Goal: Use online tool/utility

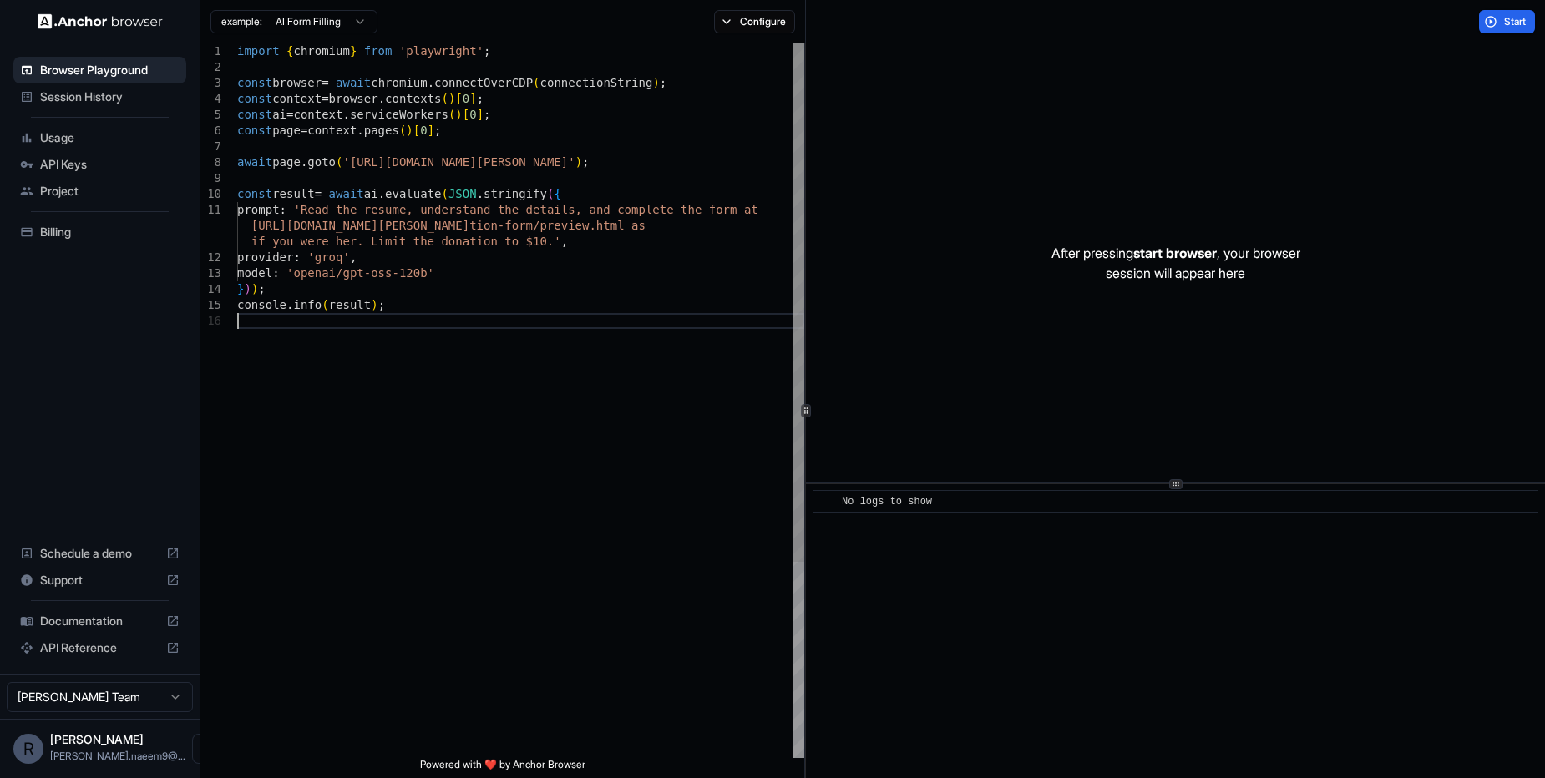
click at [681, 453] on div "import { chromium } from 'playwright' ; const browser = await chromium . connec…" at bounding box center [520, 535] width 567 height 984
click at [334, 26] on html "Browser Playground Session History Usage API Keys Project Billing Schedule a de…" at bounding box center [772, 389] width 1545 height 778
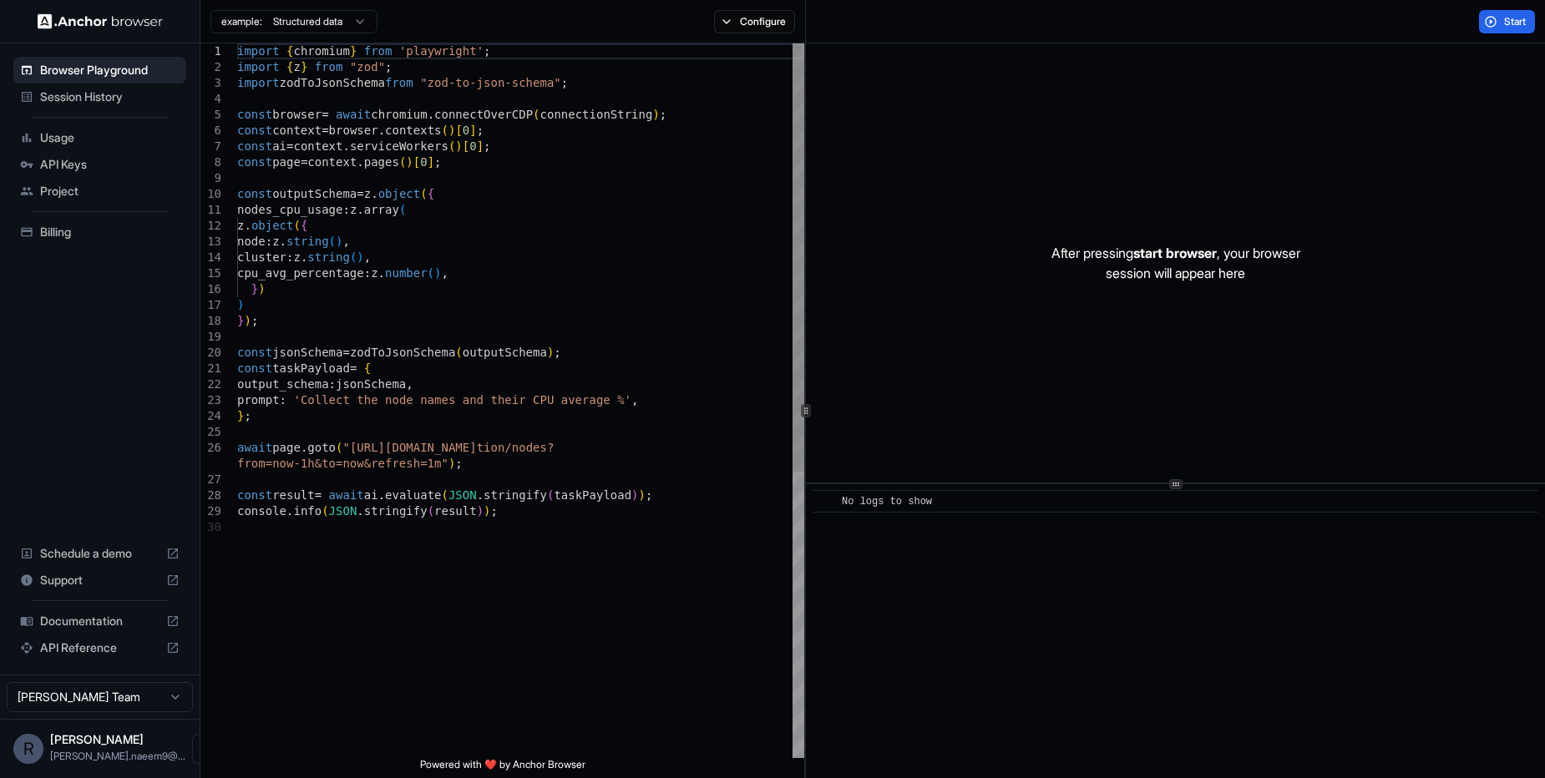
type textarea "**********"
click at [407, 388] on div "import { chromium } from 'playwright' ; import { z } from "zod" ; import zodToJ…" at bounding box center [520, 638] width 567 height 1191
click at [443, 438] on div "import { chromium } from 'playwright' ; import { z } from "zod" ; import zodToJ…" at bounding box center [520, 638] width 567 height 1191
click at [499, 503] on div "import { chromium } from 'playwright' ; import { z } from "zod" ; import zodToJ…" at bounding box center [520, 638] width 567 height 1191
click at [544, 526] on div "import { chromium } from 'playwright' ; import { z } from "zod" ; import zodToJ…" at bounding box center [520, 638] width 567 height 1191
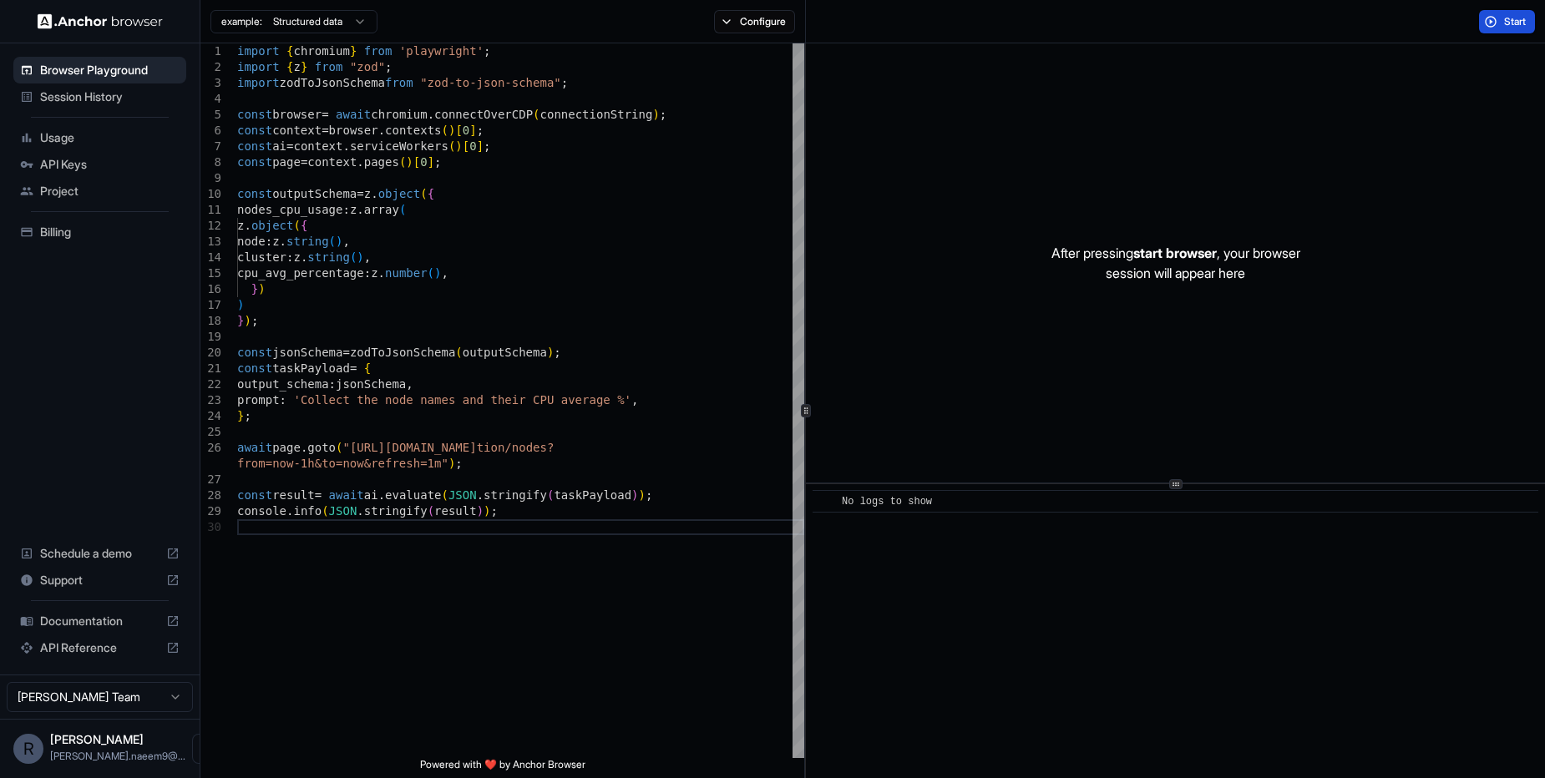
click at [1494, 20] on button "Start" at bounding box center [1507, 21] width 56 height 23
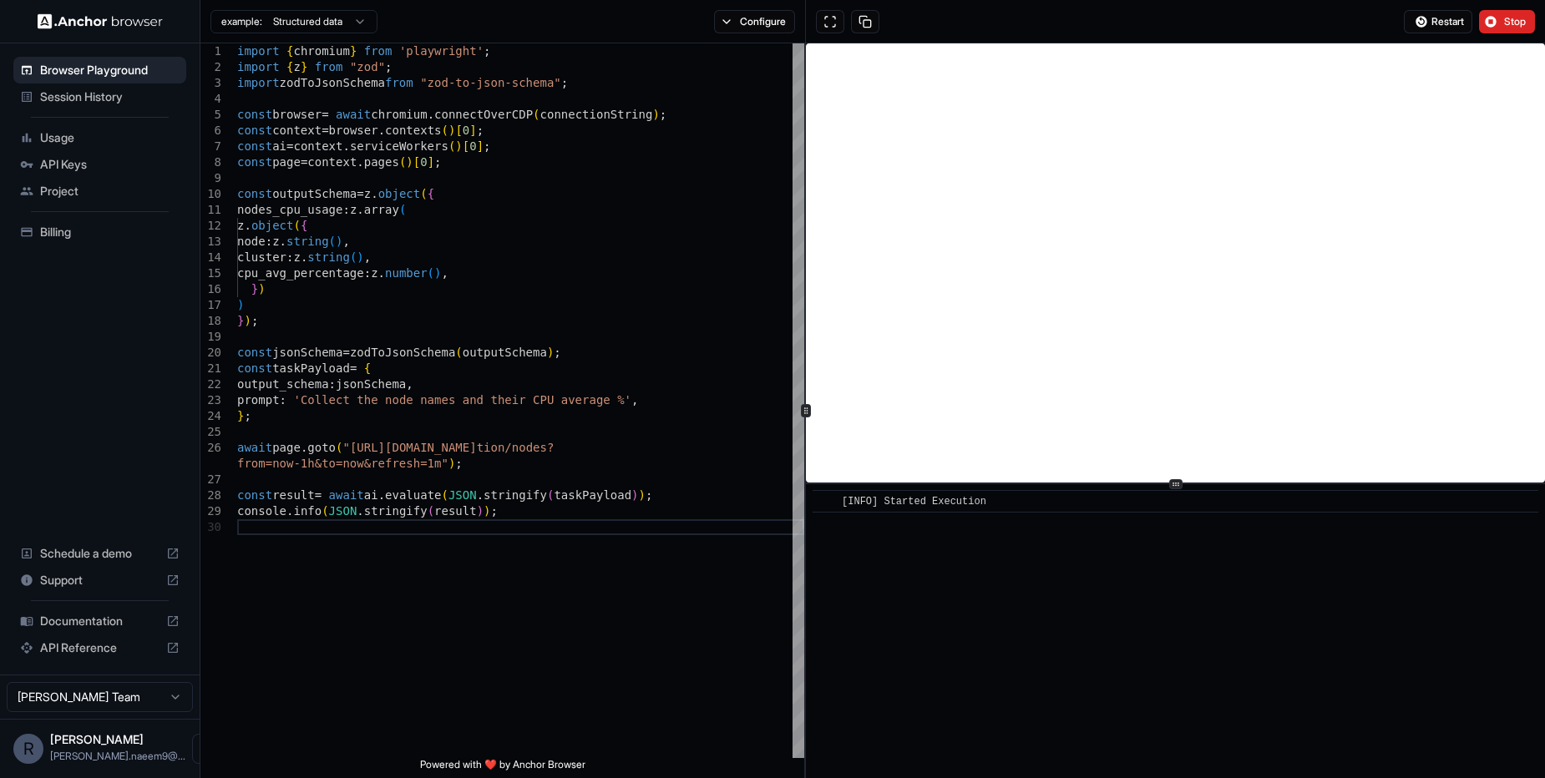
click at [1176, 488] on icon at bounding box center [1175, 484] width 8 height 8
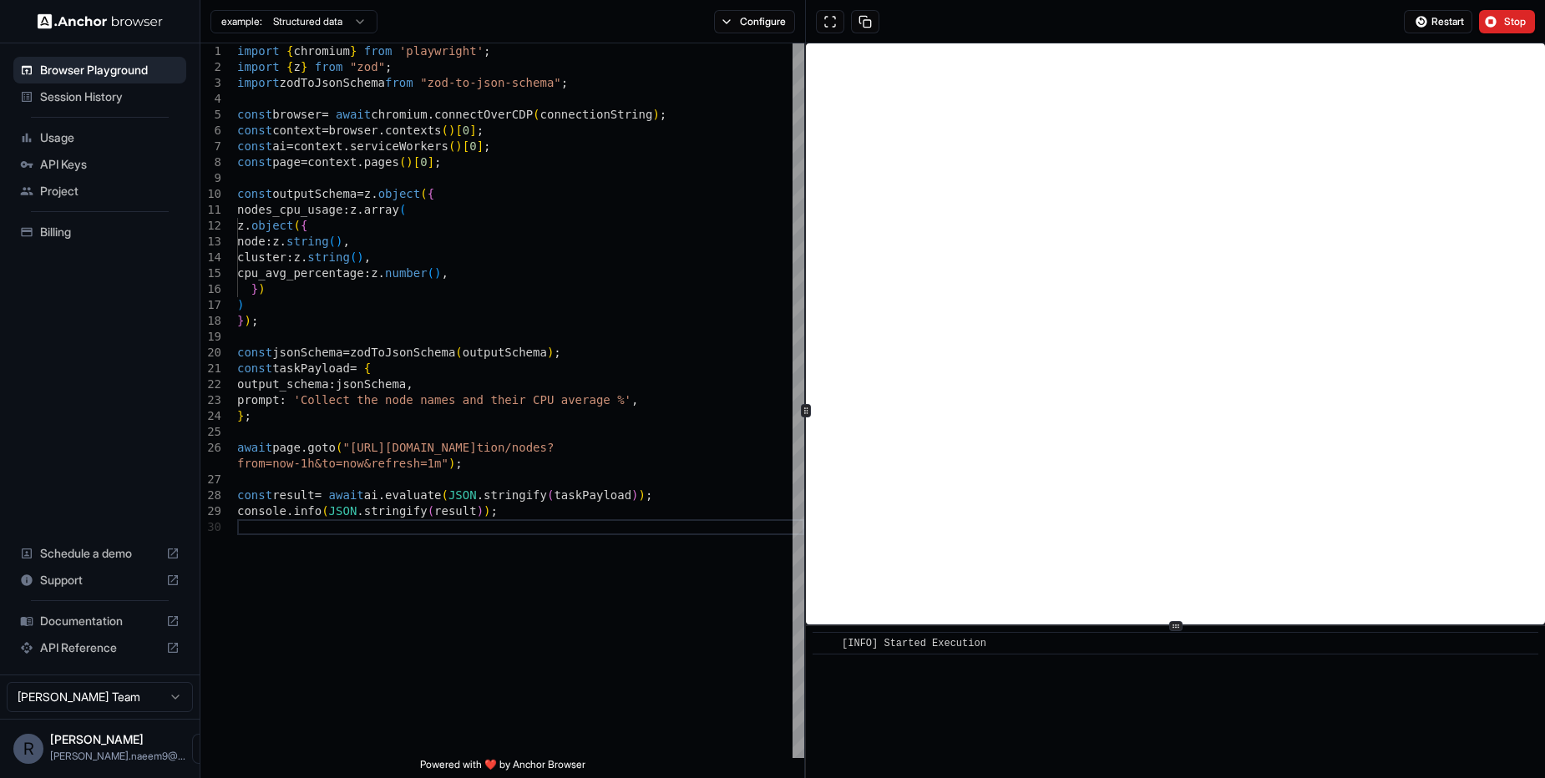
click at [1177, 630] on icon at bounding box center [1175, 626] width 8 height 8
type textarea "**********"
click at [627, 465] on div "from=now-1h&to=now&refresh=1m" ) ; const result = await ai . evaluate ( JSON . …" at bounding box center [520, 638] width 567 height 1191
click at [1510, 23] on span "Stop" at bounding box center [1515, 21] width 23 height 13
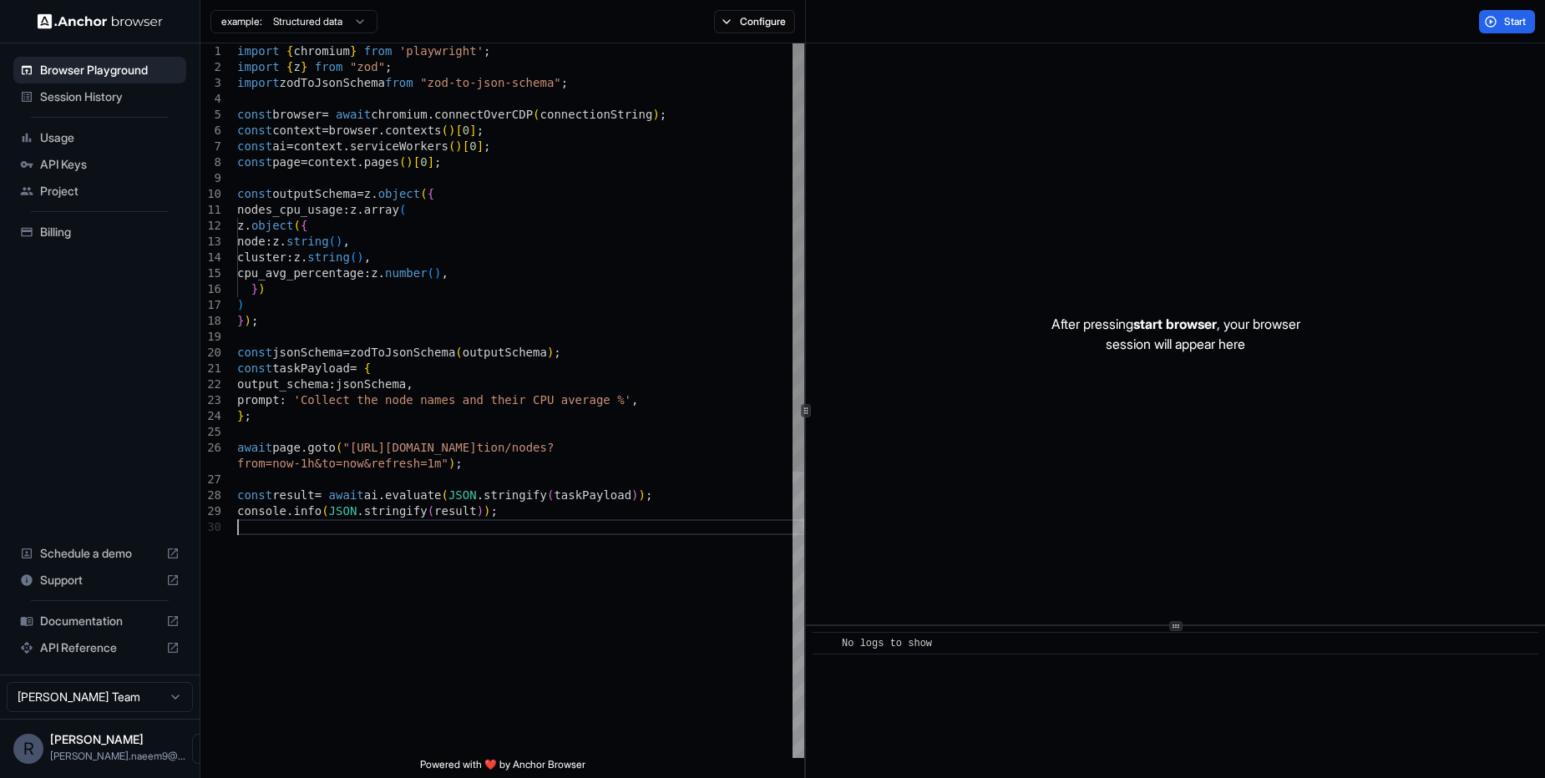
click at [535, 546] on div "from=now-1h&to=now&refresh=1m" ) ; const result = await ai . evaluate ( JSON . …" at bounding box center [520, 638] width 567 height 1191
